Goal: Transaction & Acquisition: Purchase product/service

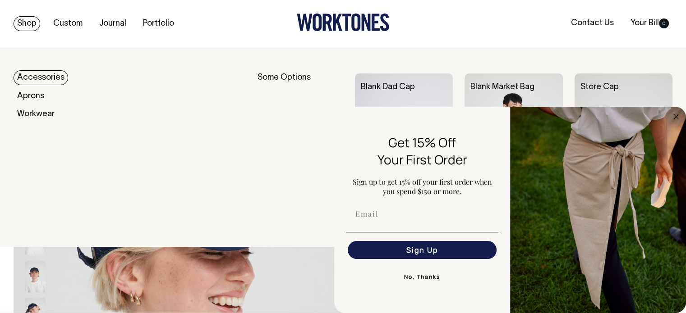
click at [32, 23] on link "Shop" at bounding box center [27, 23] width 27 height 15
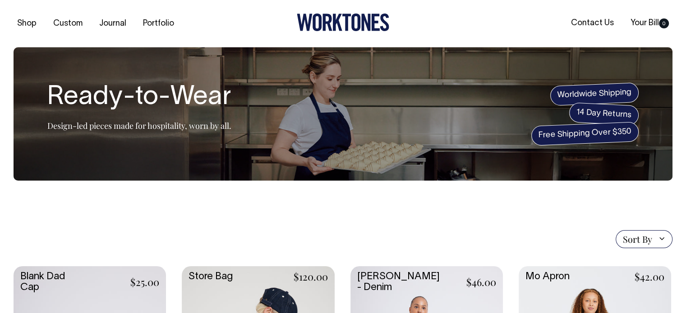
click at [35, 23] on link "Shop" at bounding box center [27, 23] width 27 height 15
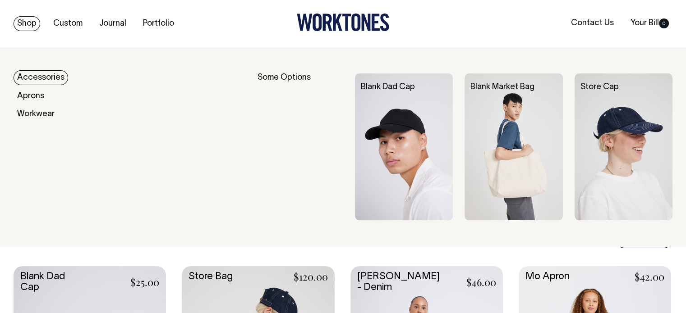
click at [23, 27] on link "Shop" at bounding box center [27, 23] width 27 height 15
click at [47, 80] on link "Accessories" at bounding box center [41, 77] width 55 height 15
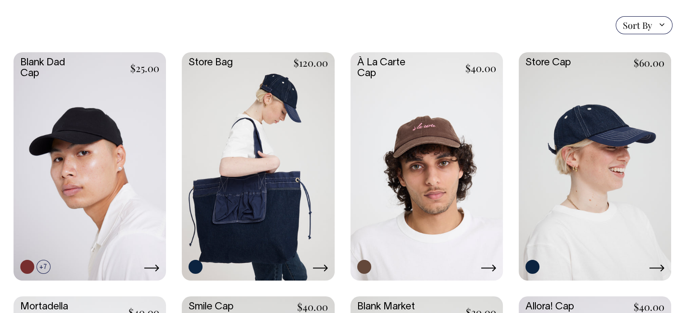
scroll to position [226, 0]
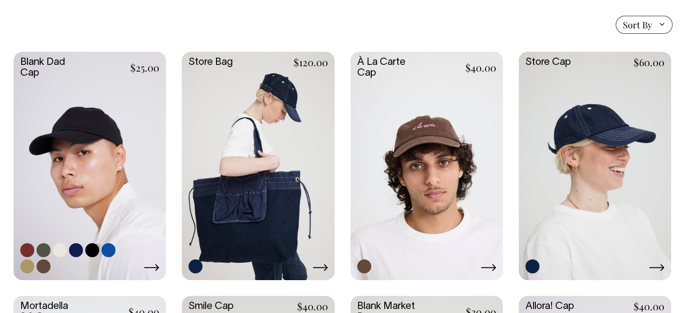
click at [82, 152] on link at bounding box center [90, 165] width 152 height 227
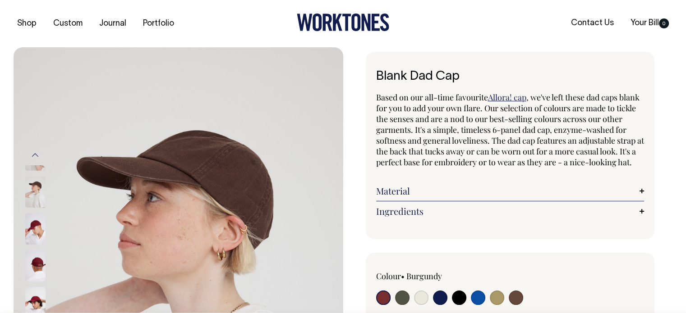
click at [57, 54] on div "Previous Next" at bounding box center [47, 294] width 45 height 494
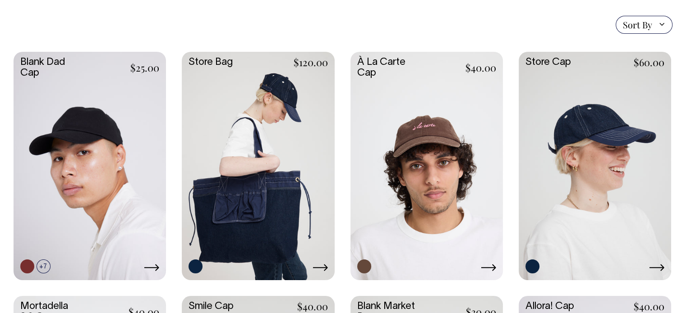
scroll to position [226, 0]
click at [78, 20] on div "Sort By Sort By Best selling Alphabetically, A-Z Alphabetically, Z-A Price, low…" at bounding box center [343, 25] width 659 height 18
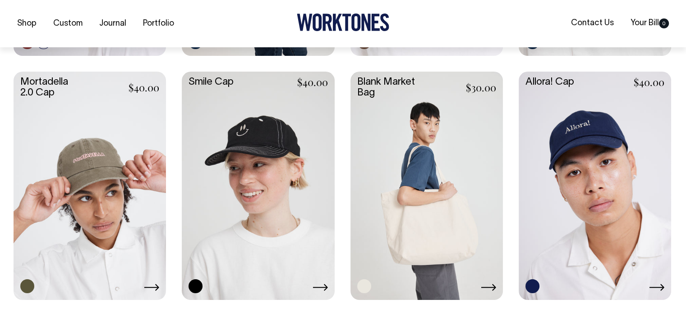
scroll to position [451, 0]
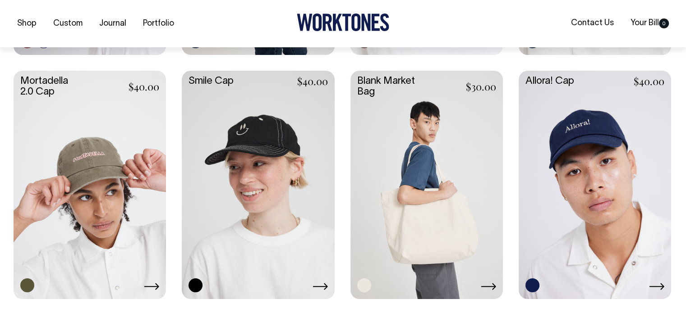
click at [86, 143] on link at bounding box center [90, 184] width 152 height 227
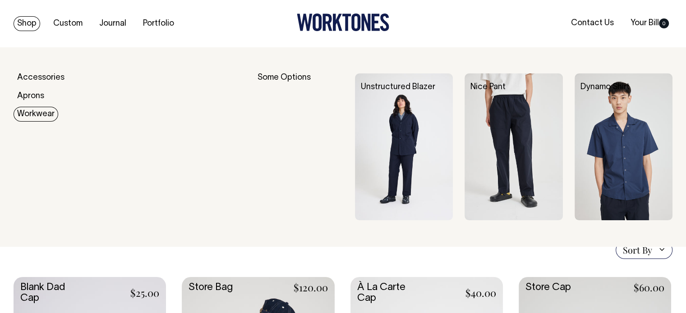
click at [40, 115] on link "Workwear" at bounding box center [36, 114] width 45 height 15
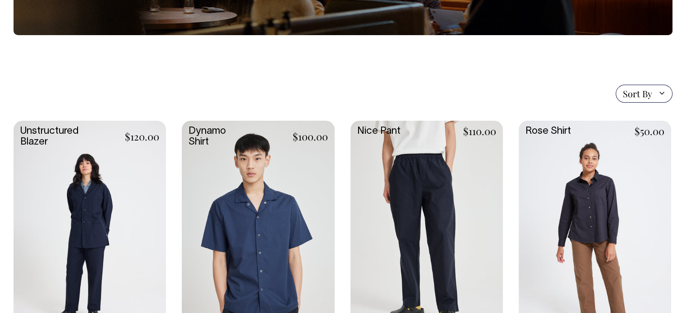
scroll to position [180, 0]
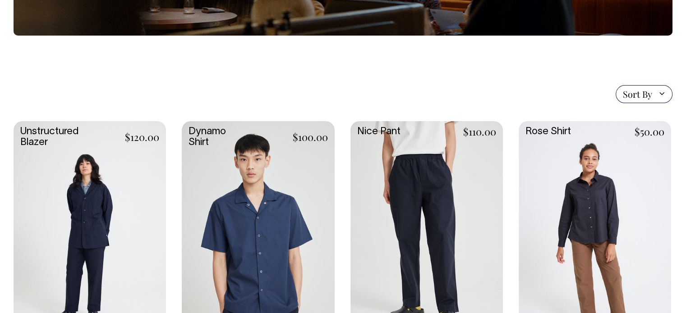
click at [89, 96] on div "Sort By Sort By Best selling Alphabetically, A-Z Alphabetically, Z-A Price, low…" at bounding box center [343, 94] width 659 height 18
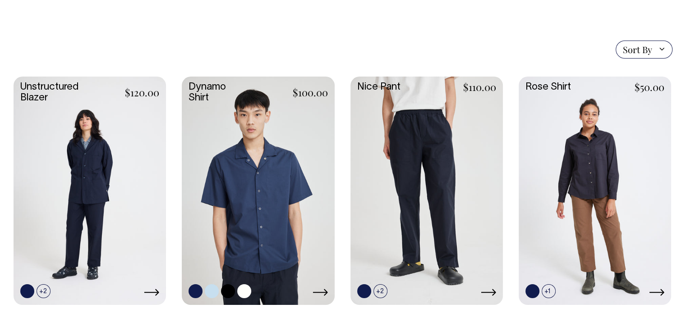
scroll to position [226, 0]
click at [247, 184] on link at bounding box center [258, 189] width 152 height 227
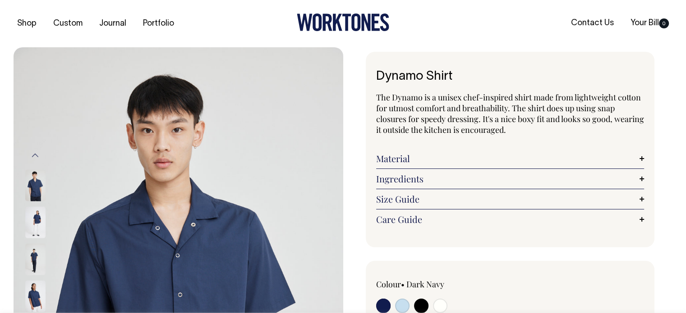
click at [37, 214] on img at bounding box center [35, 223] width 20 height 32
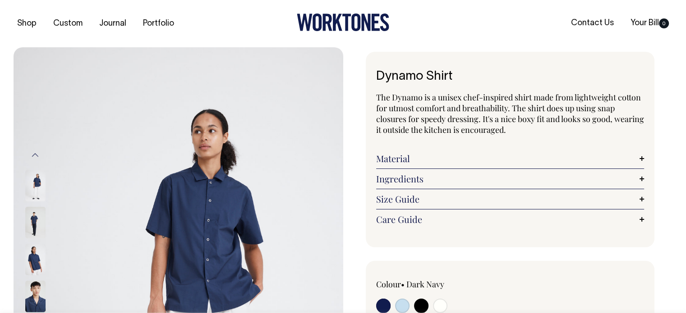
click at [34, 252] on img at bounding box center [35, 260] width 20 height 32
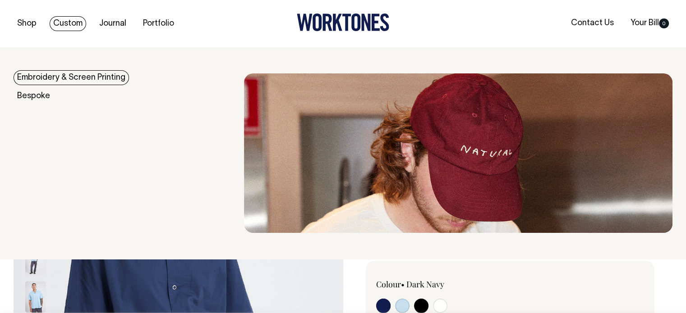
click at [65, 77] on link "Embroidery & Screen Printing" at bounding box center [71, 77] width 115 height 15
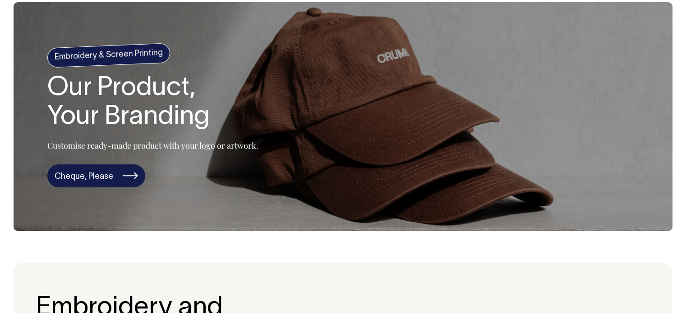
click at [95, 172] on link "Cheque, Please" at bounding box center [96, 176] width 98 height 23
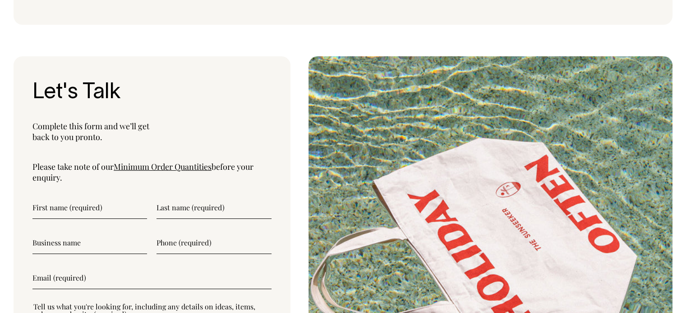
scroll to position [2223, 0]
click at [185, 162] on link "Minimum Order Quantities" at bounding box center [163, 167] width 98 height 11
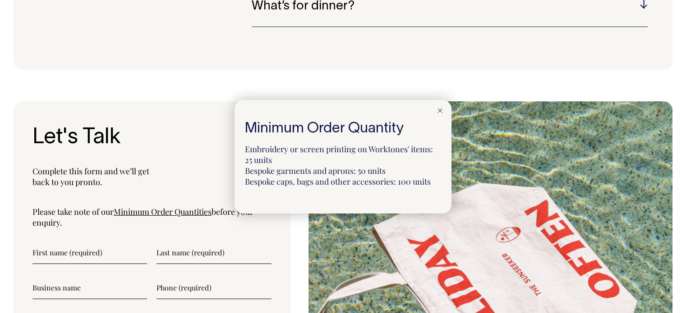
scroll to position [2177, 0]
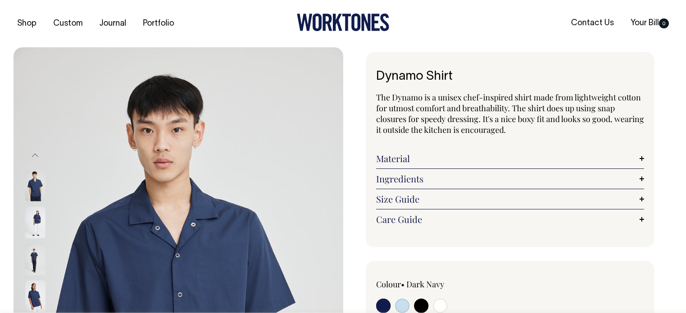
radio input "true"
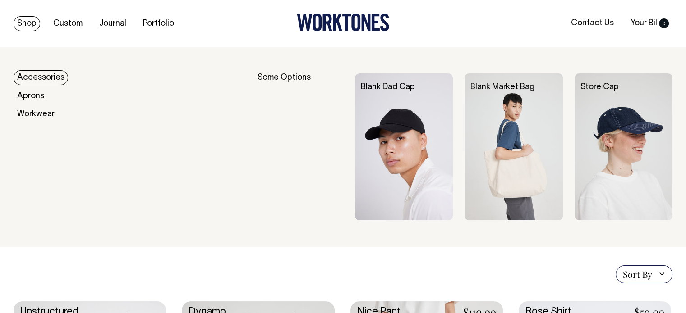
click at [34, 74] on link "Accessories" at bounding box center [41, 77] width 55 height 15
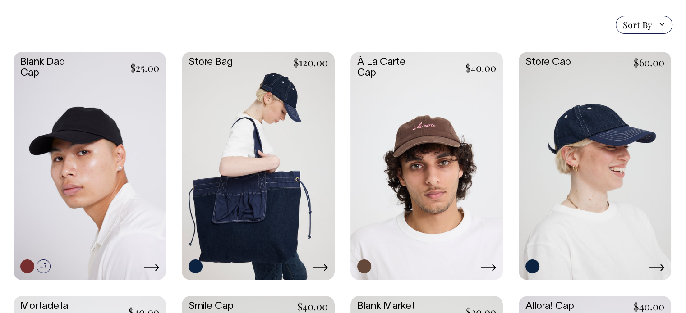
scroll to position [226, 0]
click at [96, 149] on link at bounding box center [90, 165] width 152 height 227
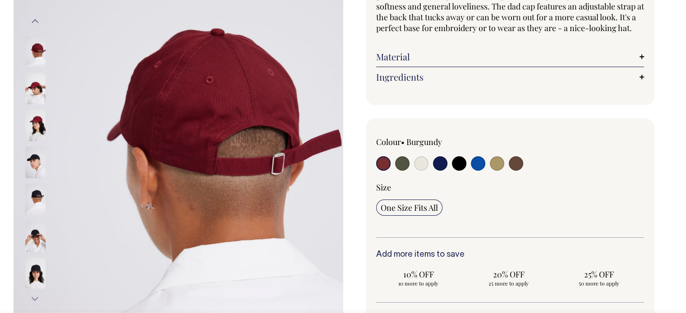
scroll to position [135, 0]
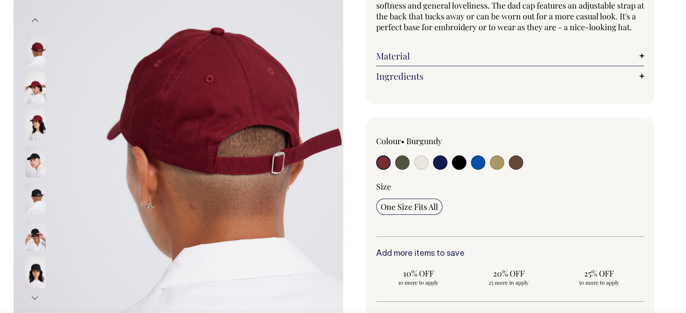
click at [475, 170] on input "radio" at bounding box center [478, 163] width 14 height 14
radio input "true"
select select "Worker Blue"
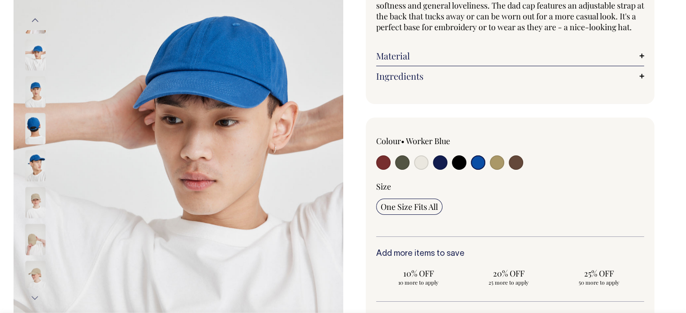
click at [458, 170] on input "radio" at bounding box center [459, 163] width 14 height 14
radio input "true"
select select "Black"
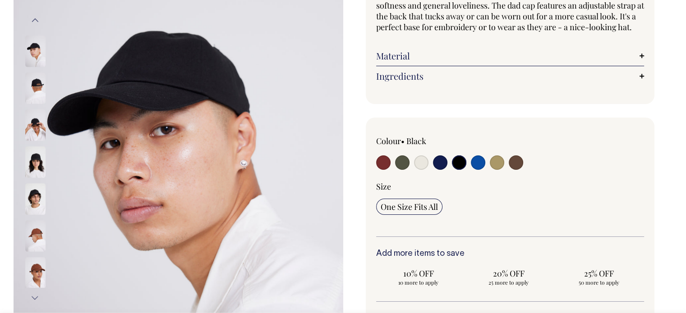
click at [442, 170] on input "radio" at bounding box center [440, 163] width 14 height 14
radio input "true"
select select "Dark Navy"
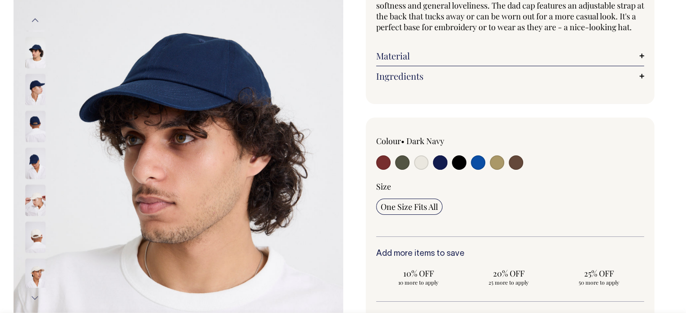
click at [421, 170] on input "radio" at bounding box center [421, 163] width 14 height 14
radio input "true"
select select "Natural"
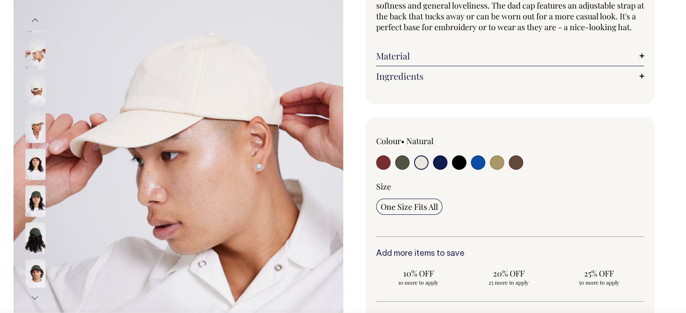
click at [400, 170] on input "radio" at bounding box center [402, 163] width 14 height 14
radio input "true"
select select "Olive"
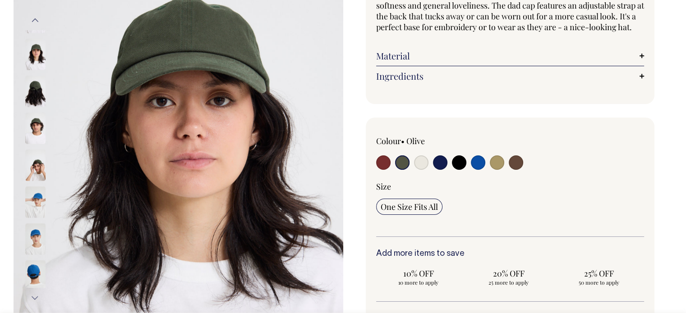
click at [423, 170] on input "radio" at bounding box center [421, 163] width 14 height 14
radio input "true"
select select "Natural"
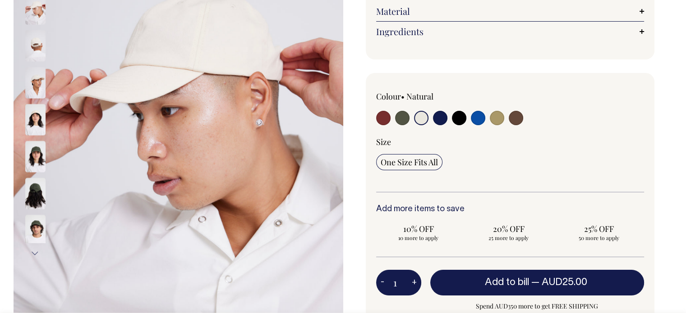
scroll to position [180, 0]
